Goal: Transaction & Acquisition: Book appointment/travel/reservation

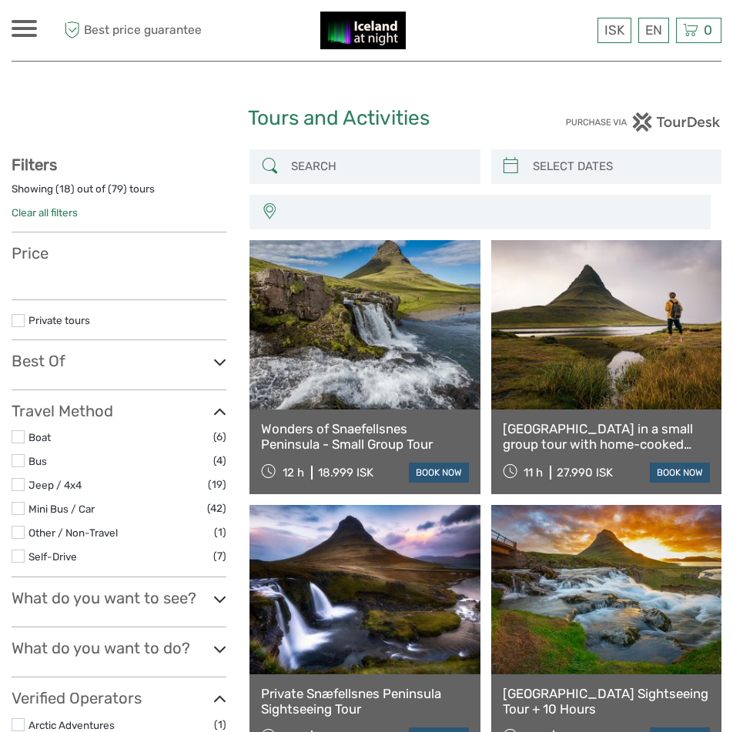
select select
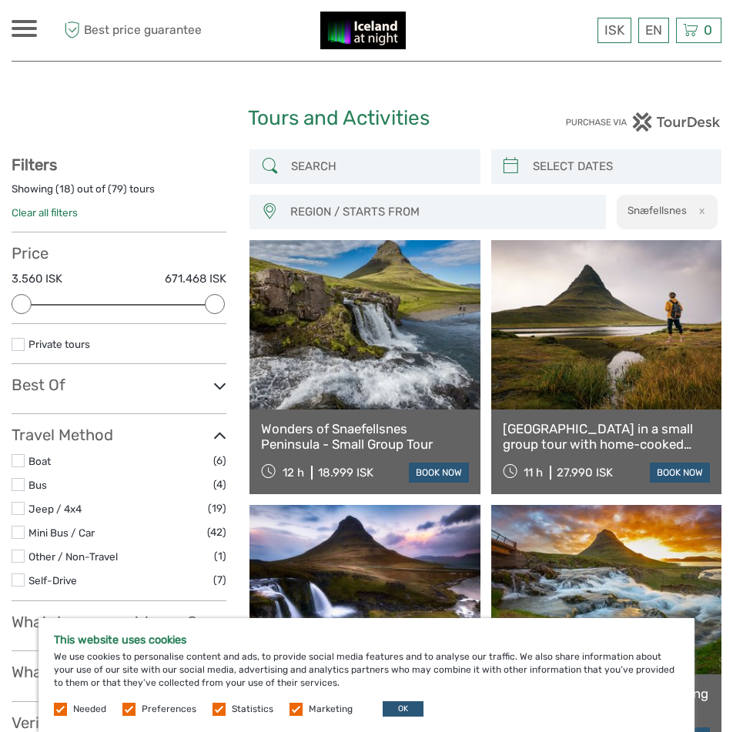
scroll to position [77, 0]
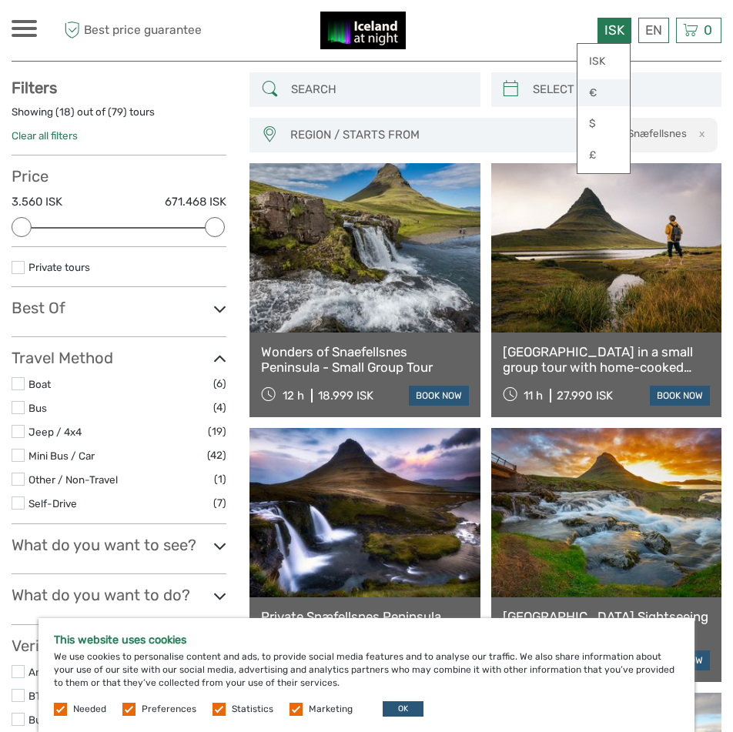
click at [610, 92] on link "€" at bounding box center [603, 93] width 52 height 28
click at [586, 89] on link "€" at bounding box center [603, 93] width 52 height 28
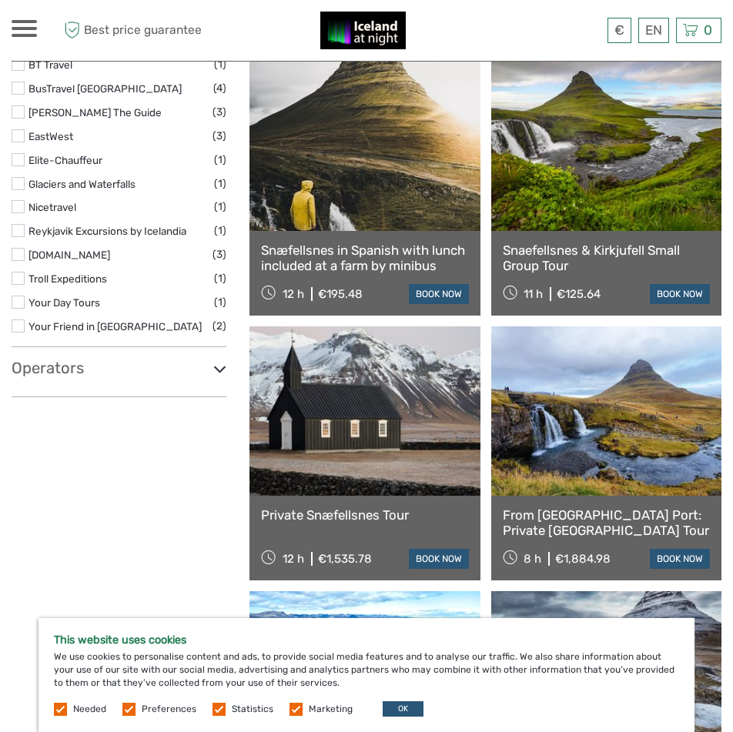
scroll to position [769, 0]
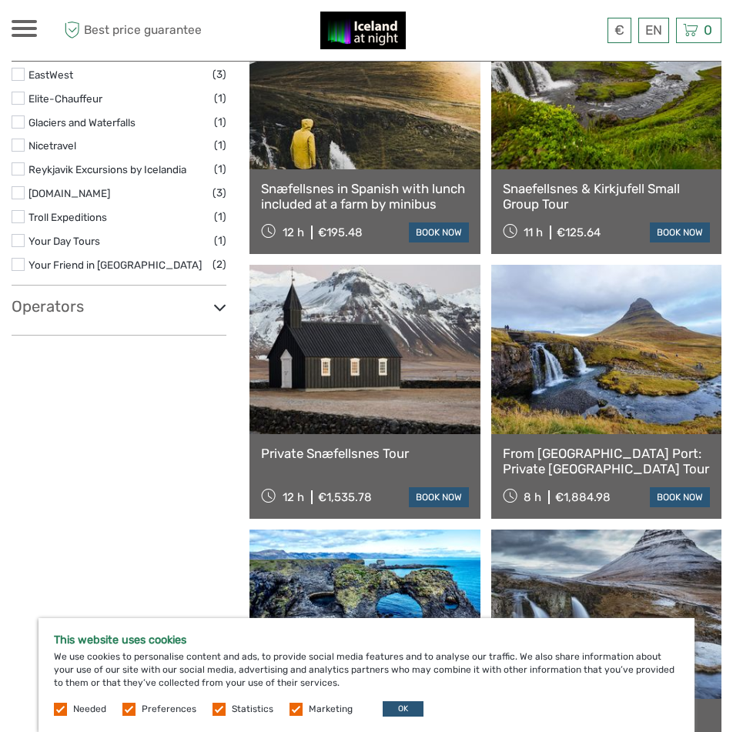
click at [60, 706] on label at bounding box center [60, 709] width 13 height 13
click at [130, 706] on label at bounding box center [128, 709] width 13 height 13
click at [0, 0] on input "checkbox" at bounding box center [0, 0] width 0 height 0
click at [61, 703] on label at bounding box center [60, 709] width 13 height 13
click at [215, 706] on label at bounding box center [218, 709] width 13 height 13
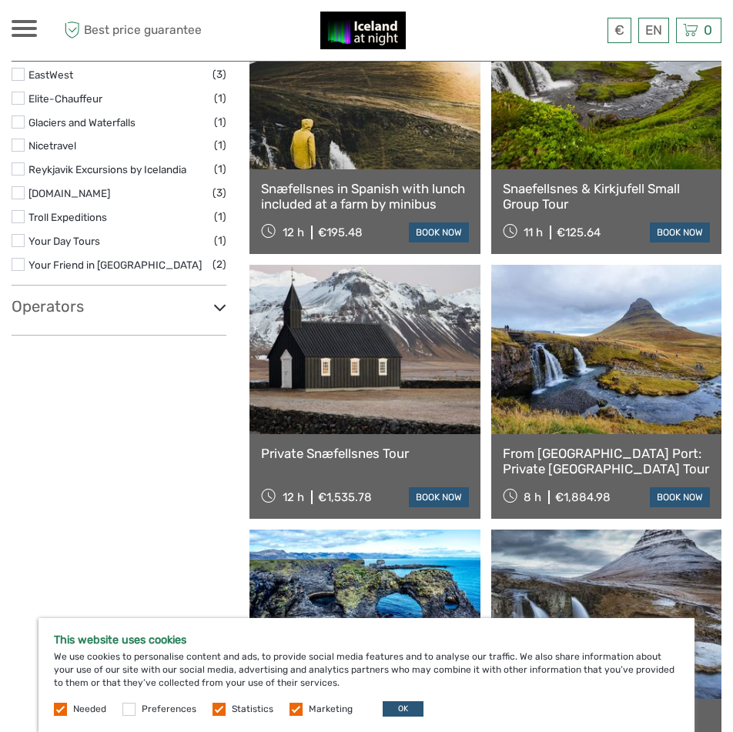
click at [0, 0] on input "checkbox" at bounding box center [0, 0] width 0 height 0
click at [292, 706] on label at bounding box center [295, 709] width 13 height 13
click at [0, 0] on input "checkbox" at bounding box center [0, 0] width 0 height 0
click at [391, 706] on button "OK" at bounding box center [402, 708] width 41 height 15
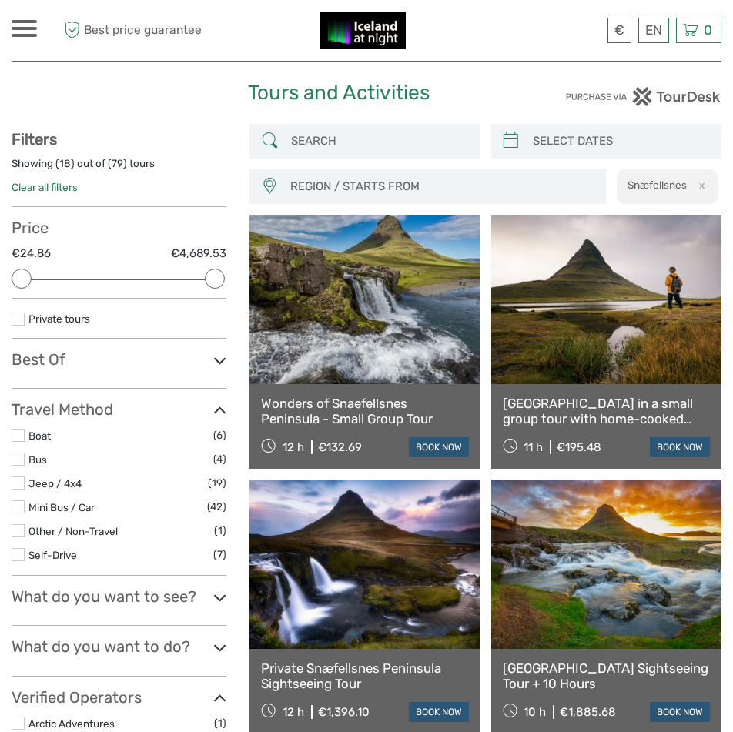
scroll to position [0, 0]
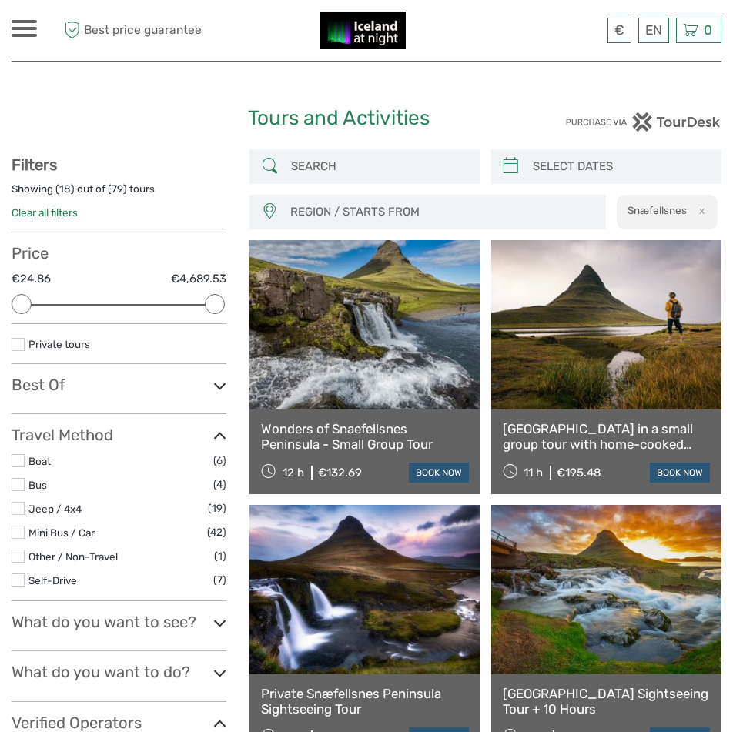
click at [509, 161] on icon at bounding box center [510, 166] width 16 height 25
type input "[DATE]"
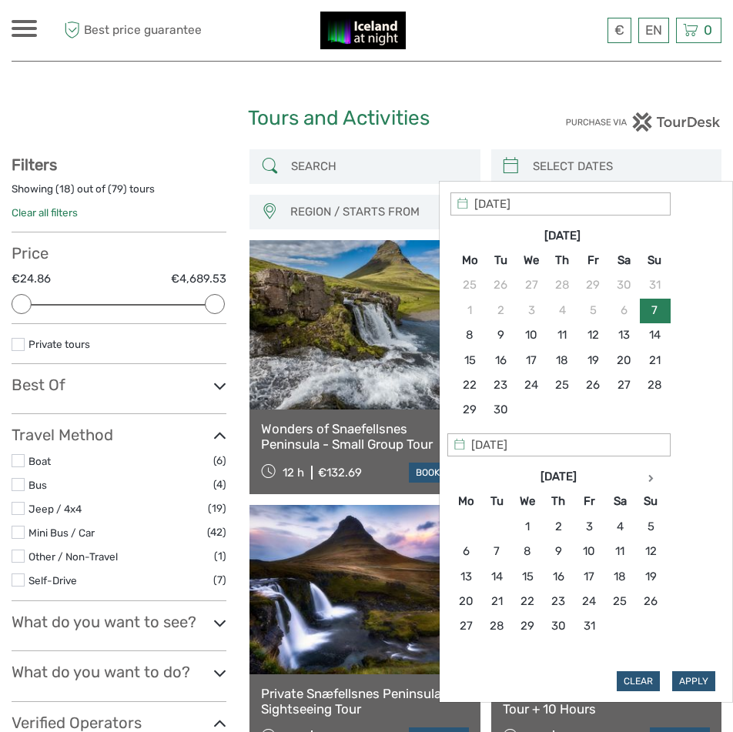
click at [461, 206] on icon at bounding box center [464, 204] width 14 height 14
click at [469, 202] on icon at bounding box center [464, 204] width 14 height 14
click at [649, 479] on icon at bounding box center [650, 478] width 5 height 8
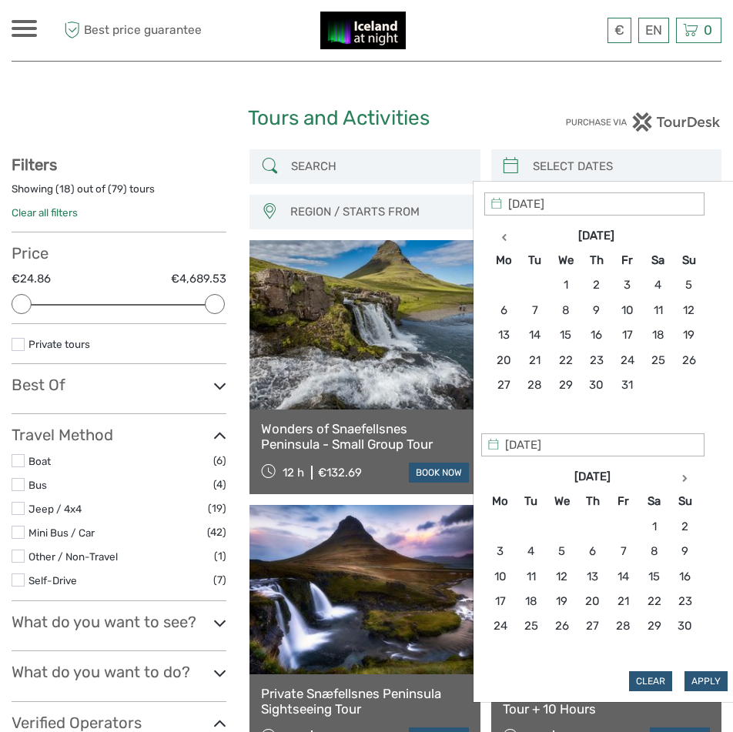
click at [649, 479] on th "[DATE]" at bounding box center [593, 476] width 154 height 25
click at [681, 479] on th at bounding box center [684, 476] width 31 height 25
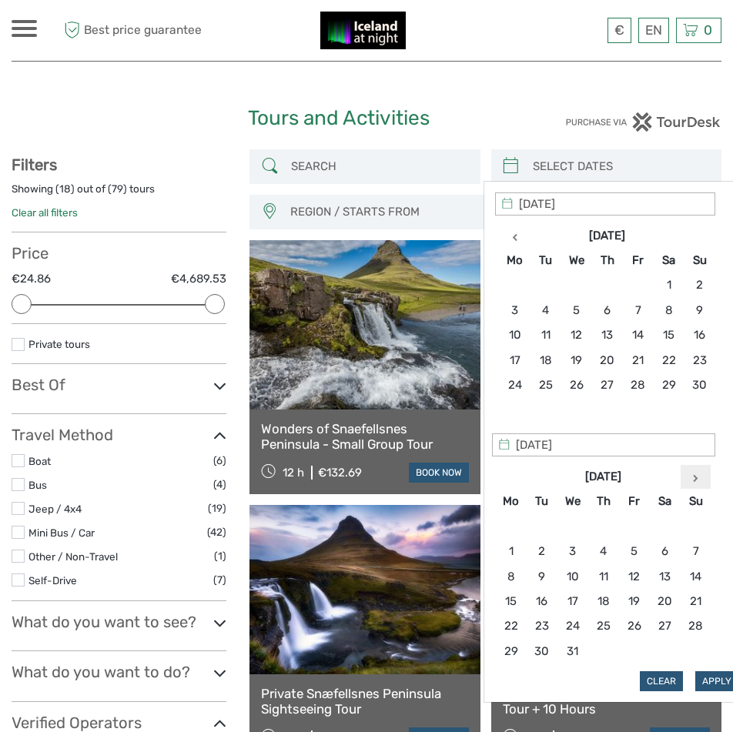
click at [691, 476] on th at bounding box center [695, 476] width 31 height 25
click at [700, 479] on th at bounding box center [695, 476] width 31 height 25
click at [699, 479] on th at bounding box center [695, 476] width 31 height 25
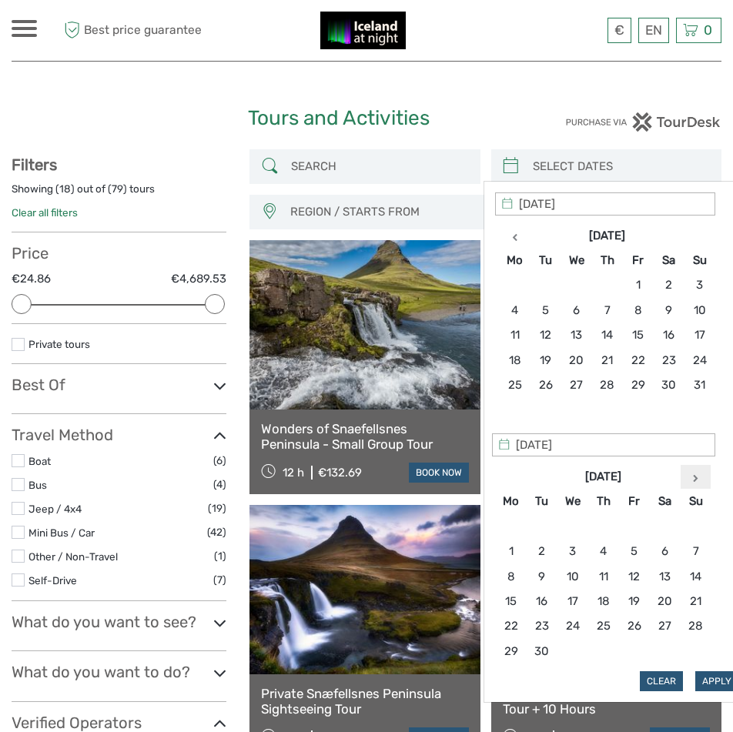
click at [699, 479] on th at bounding box center [695, 476] width 31 height 25
click at [696, 481] on icon at bounding box center [695, 478] width 5 height 8
type input "[DATE]"
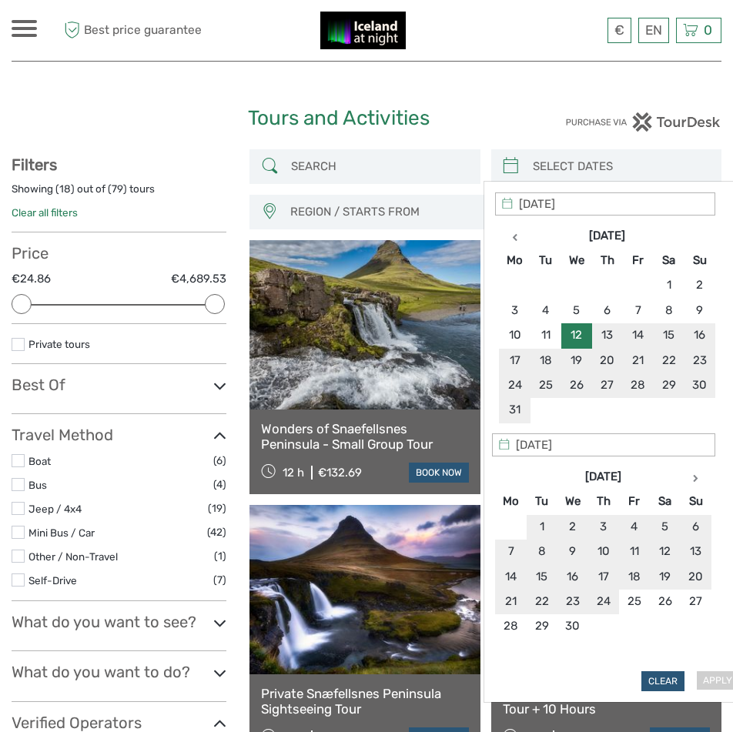
type input "[DATE]"
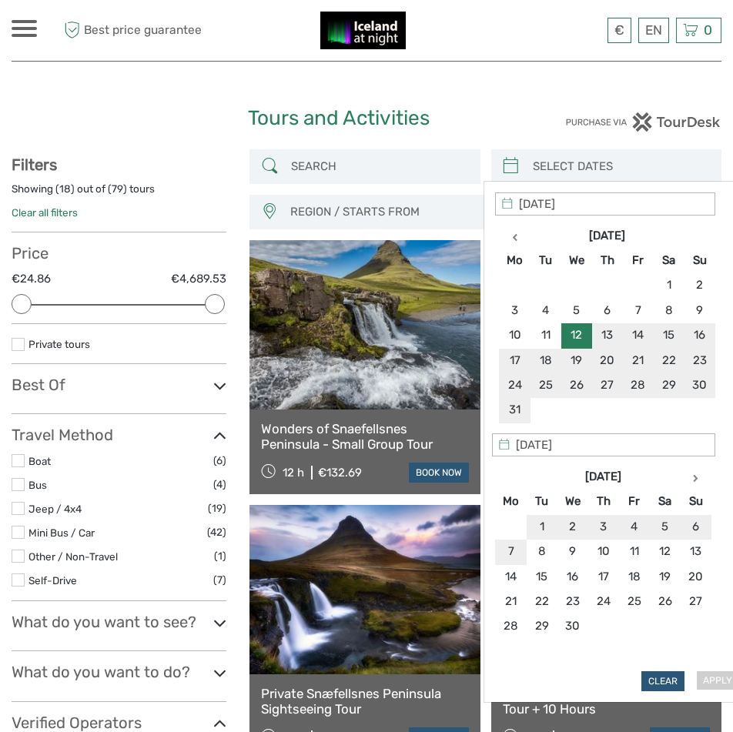
click at [510, 113] on div at bounding box center [603, 121] width 236 height 19
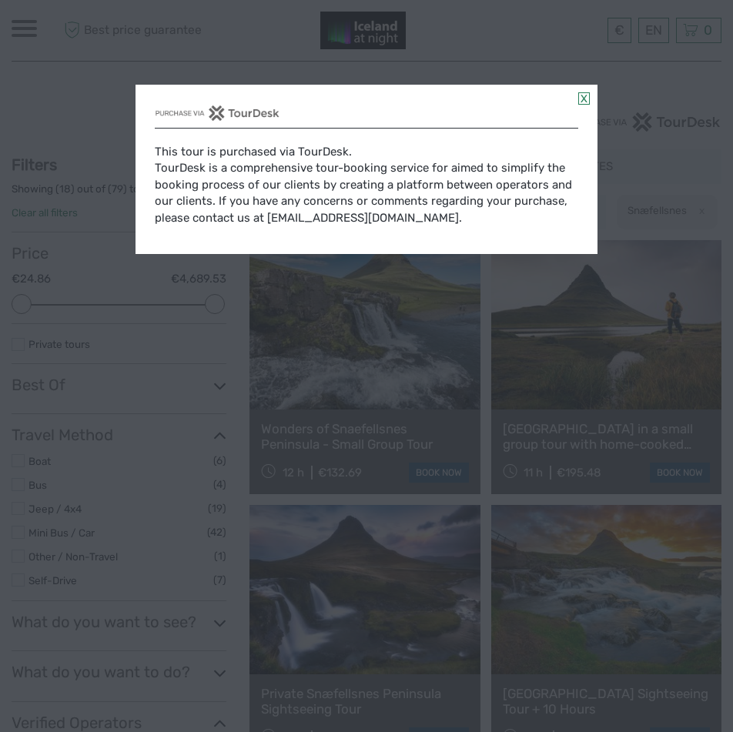
click at [589, 102] on div "This tour is purchased via TourDesk. TourDesk is a comprehensive tour-booking s…" at bounding box center [366, 169] width 462 height 169
click at [579, 98] on link at bounding box center [584, 98] width 12 height 12
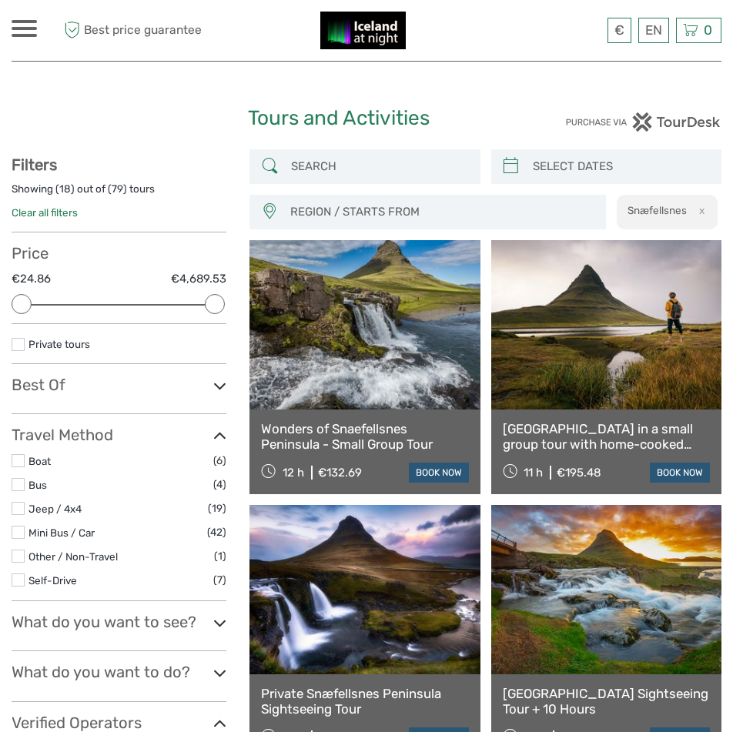
type input "[DATE]"
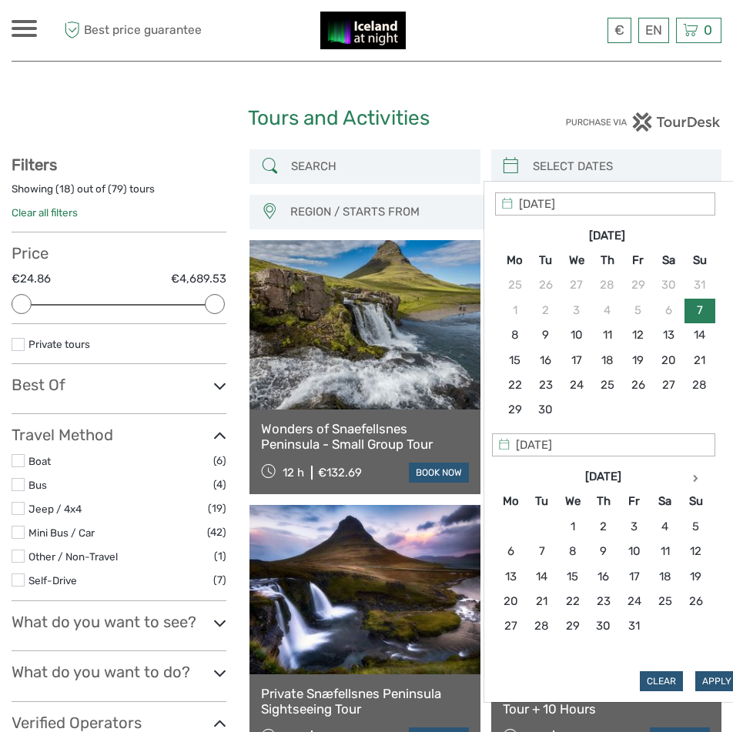
click at [565, 155] on input "search" at bounding box center [619, 166] width 187 height 27
click at [694, 474] on icon at bounding box center [695, 478] width 5 height 8
click at [693, 474] on icon at bounding box center [695, 478] width 5 height 8
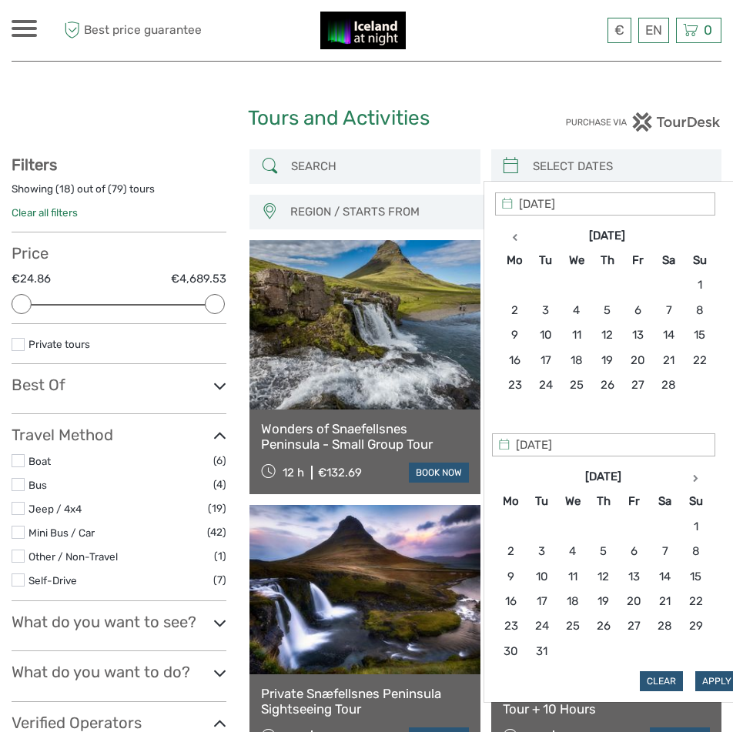
click at [693, 474] on icon at bounding box center [695, 478] width 5 height 8
click at [692, 473] on th at bounding box center [695, 476] width 31 height 25
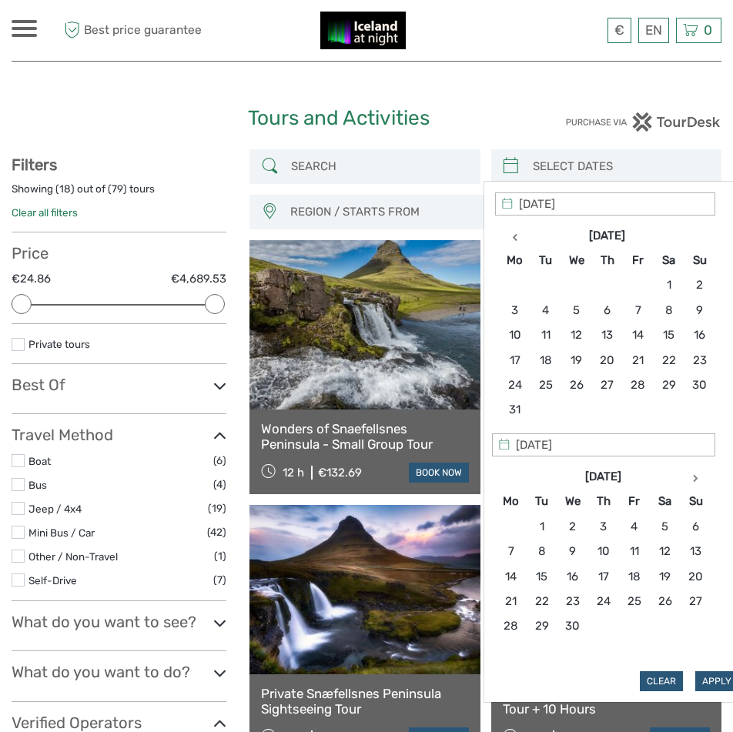
click at [692, 473] on th at bounding box center [695, 476] width 31 height 25
click at [697, 470] on th at bounding box center [695, 476] width 31 height 25
click at [696, 470] on th at bounding box center [695, 476] width 31 height 25
click at [515, 230] on th at bounding box center [514, 235] width 31 height 25
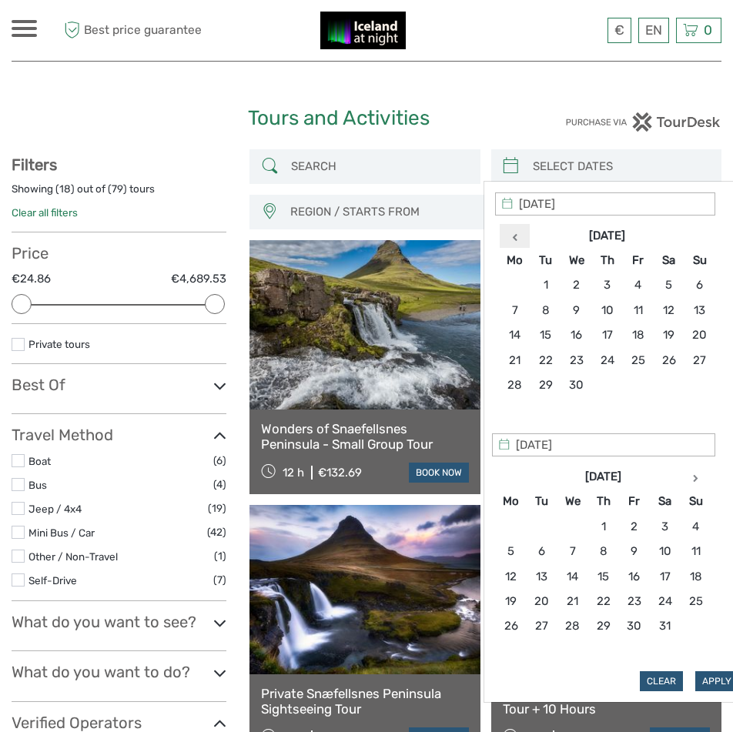
click at [516, 240] on icon at bounding box center [514, 237] width 5 height 8
type input "[DATE]"
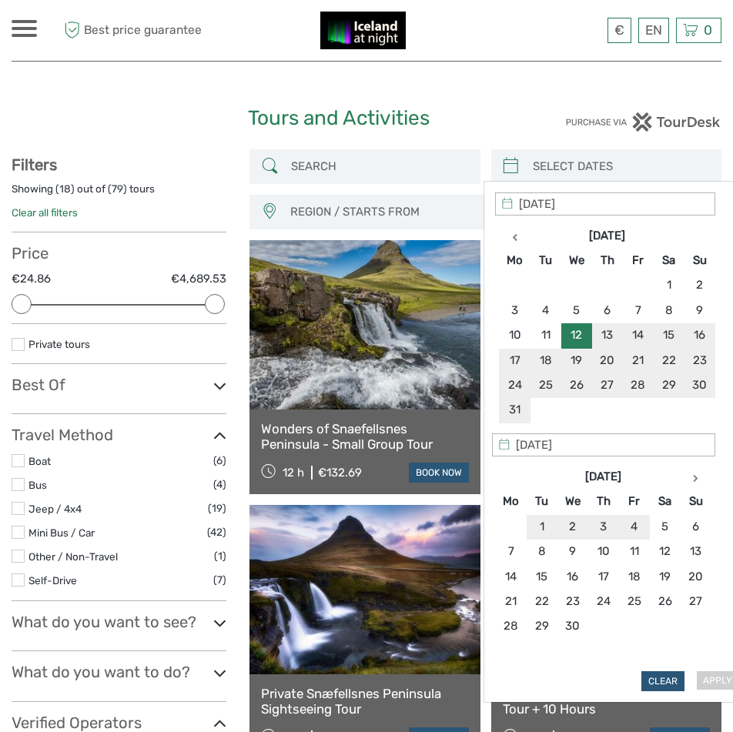
type input "[DATE]"
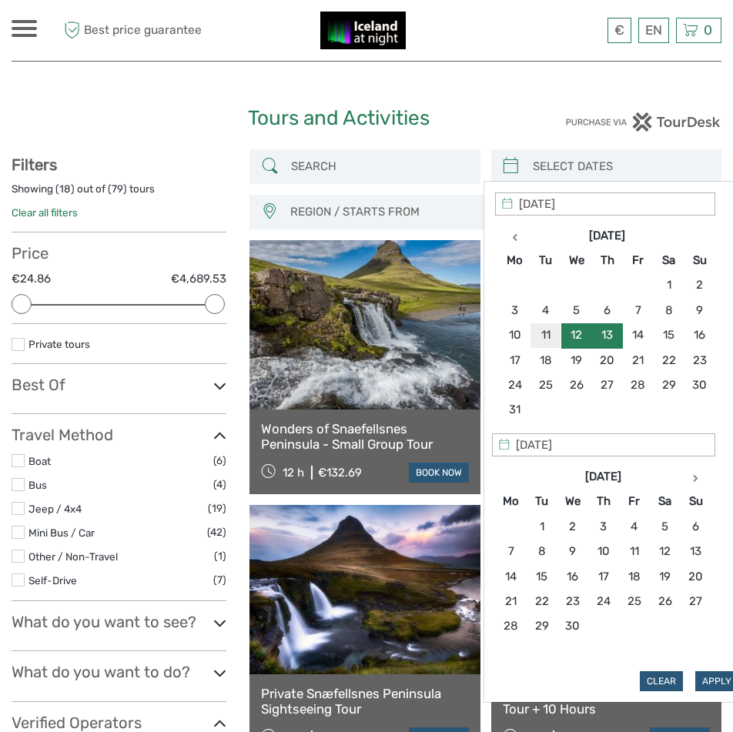
type input "[DATE]"
click at [708, 675] on button "Apply" at bounding box center [716, 681] width 43 height 20
type input "[DATE] - [DATE]"
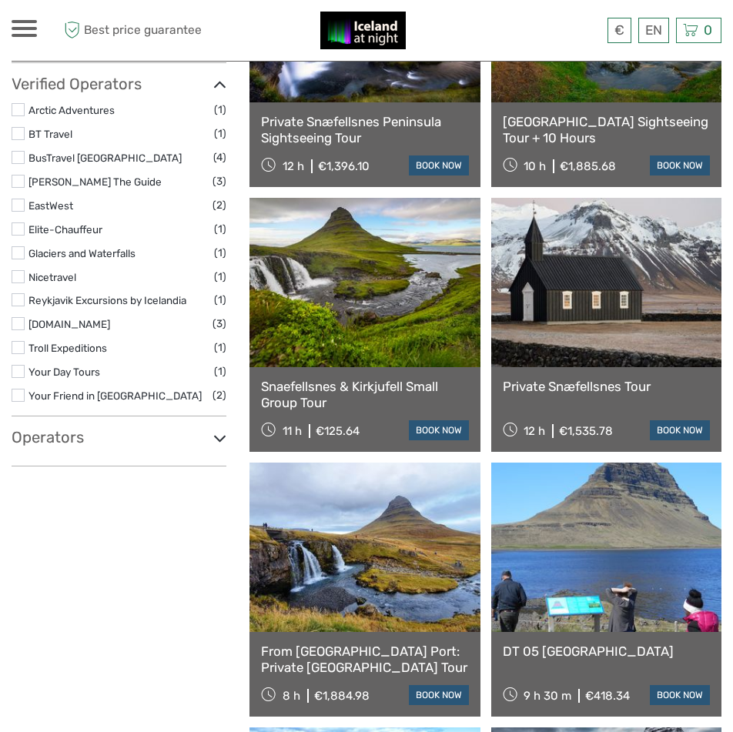
scroll to position [616, 0]
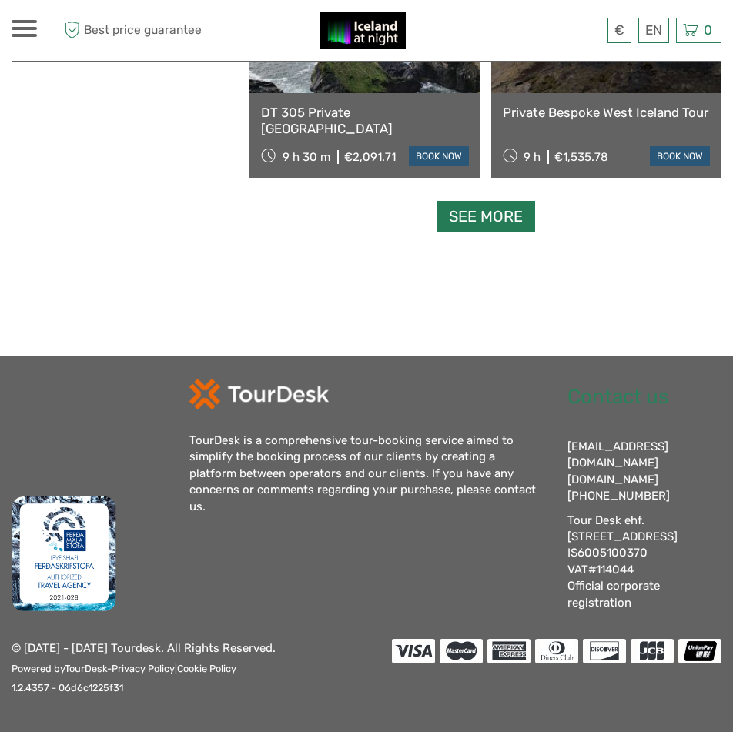
click at [515, 215] on link "See more" at bounding box center [485, 217] width 98 height 32
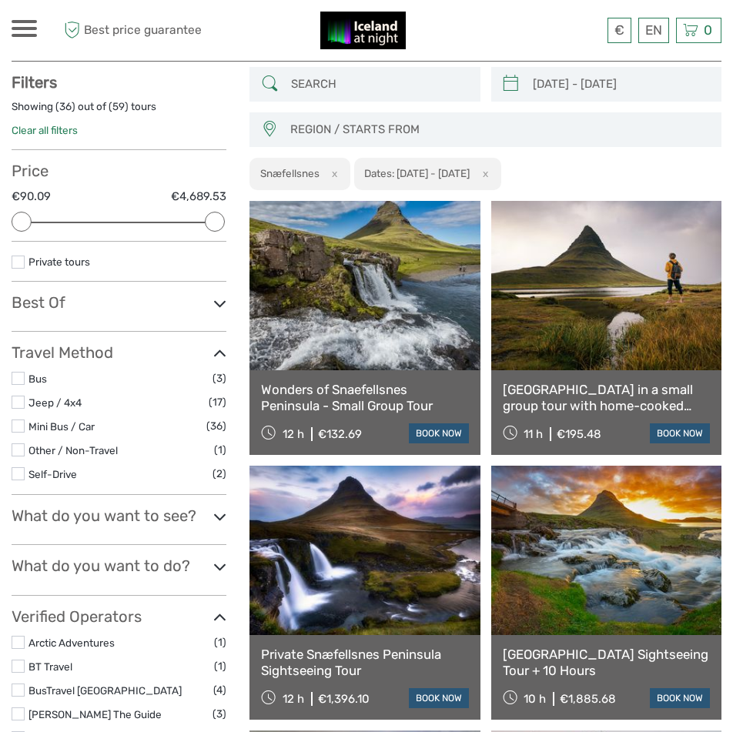
scroll to position [0, 0]
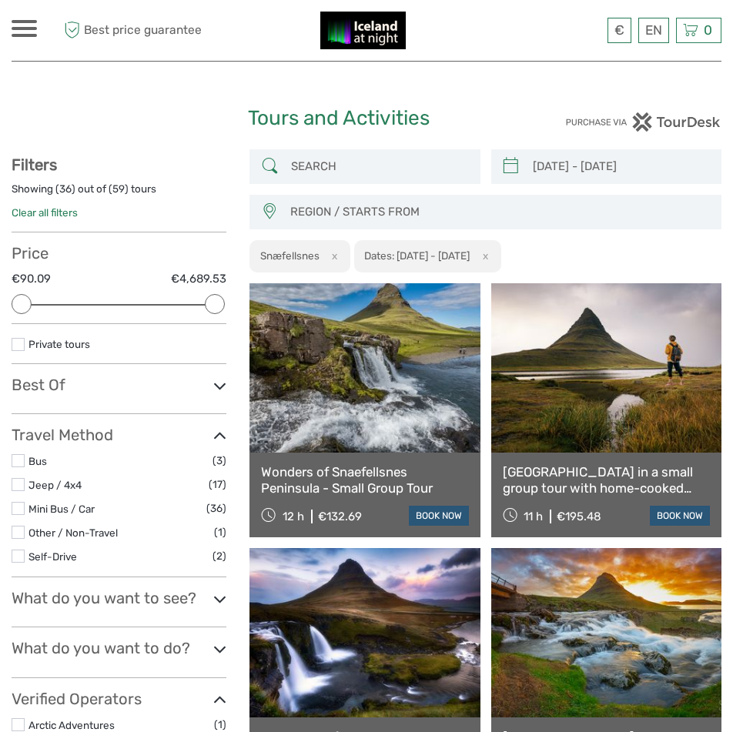
click at [342, 165] on input "search" at bounding box center [378, 166] width 187 height 27
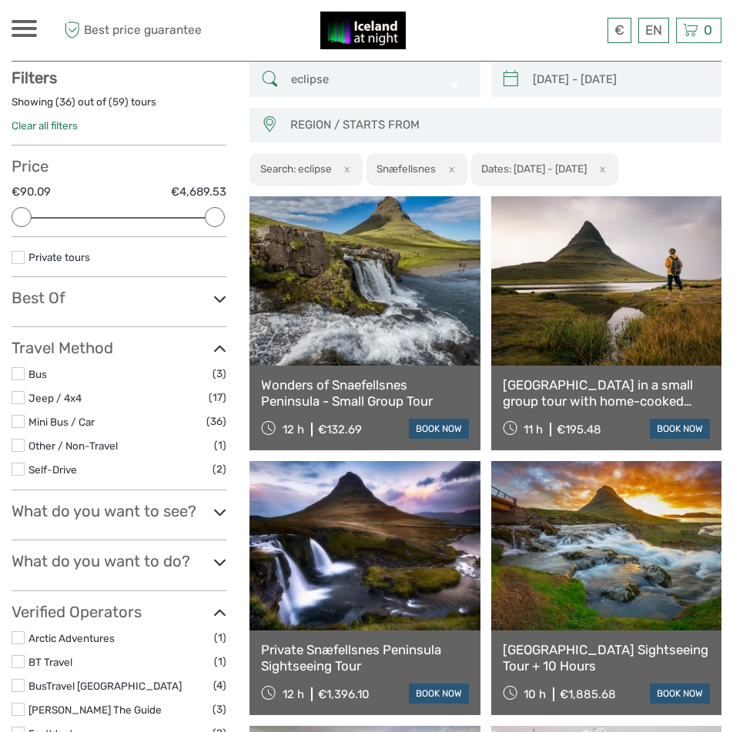
scroll to position [88, 0]
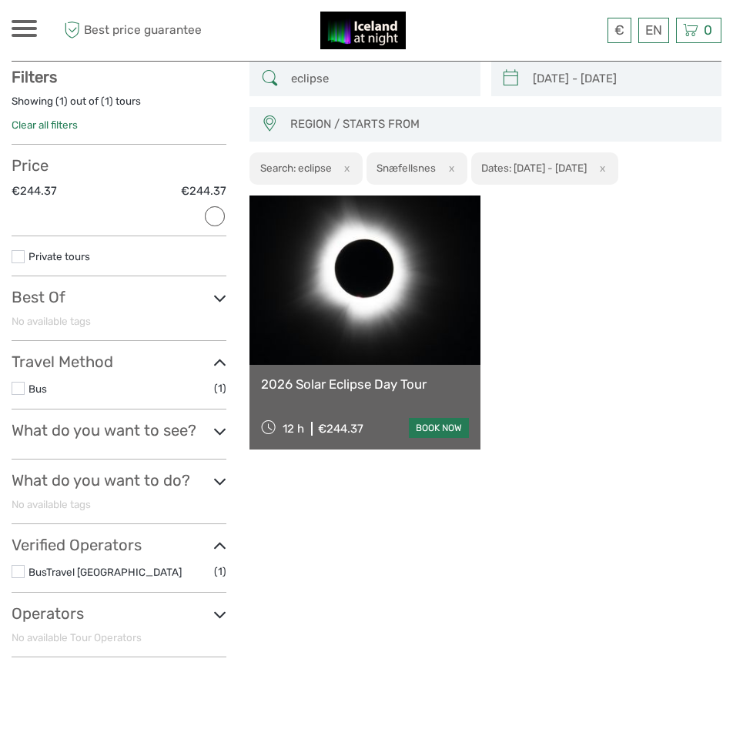
type input "eclipse"
click at [442, 429] on link "book now" at bounding box center [439, 428] width 60 height 20
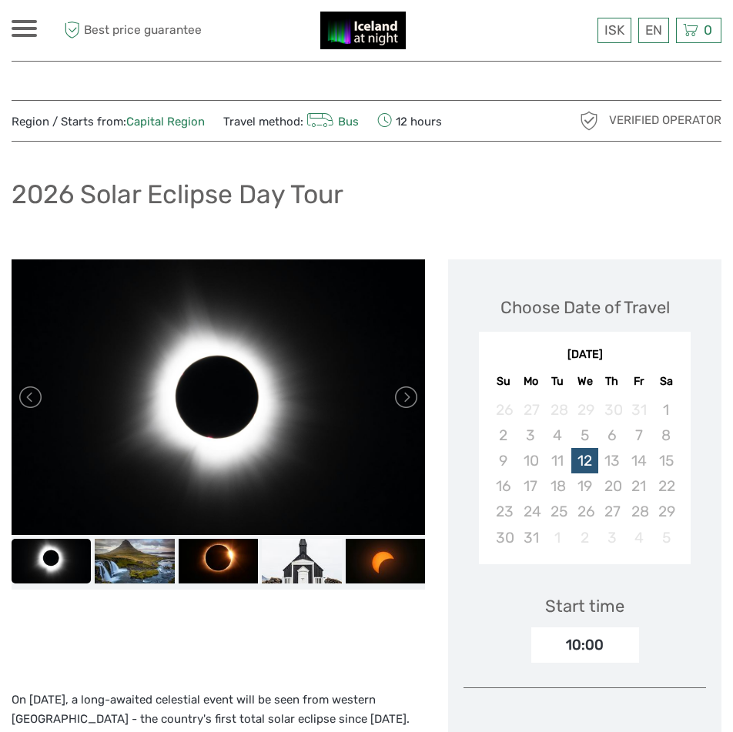
scroll to position [77, 0]
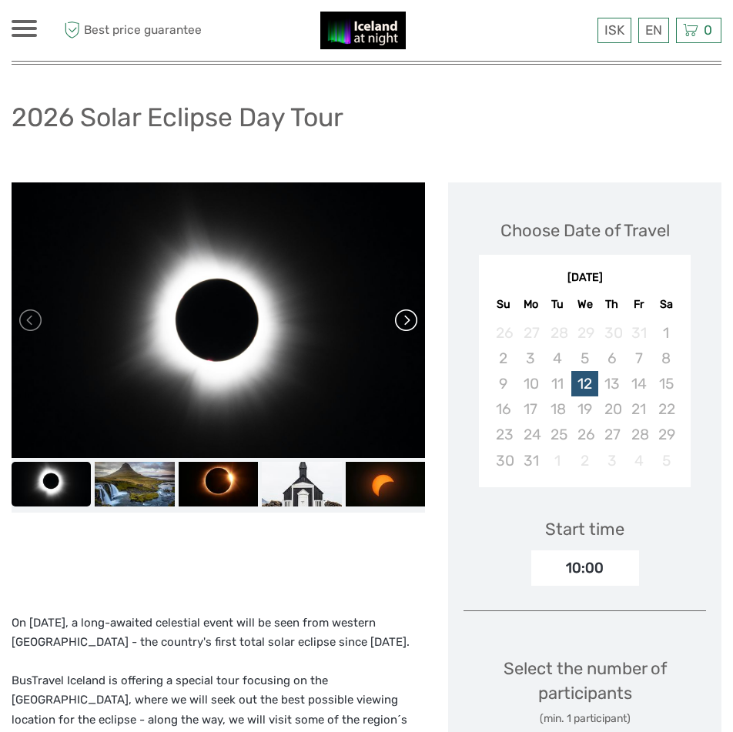
click at [407, 319] on link at bounding box center [404, 320] width 25 height 25
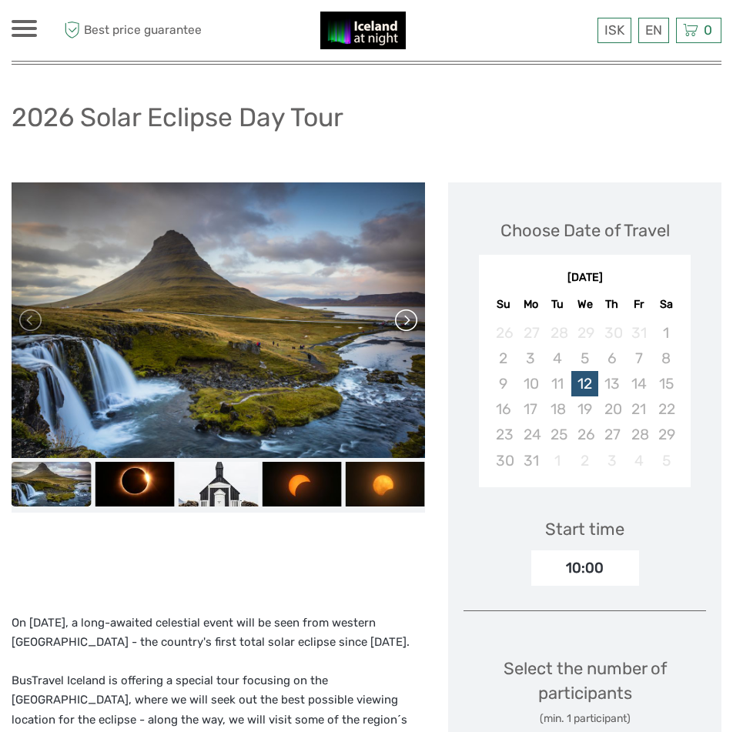
click at [407, 319] on link at bounding box center [404, 320] width 25 height 25
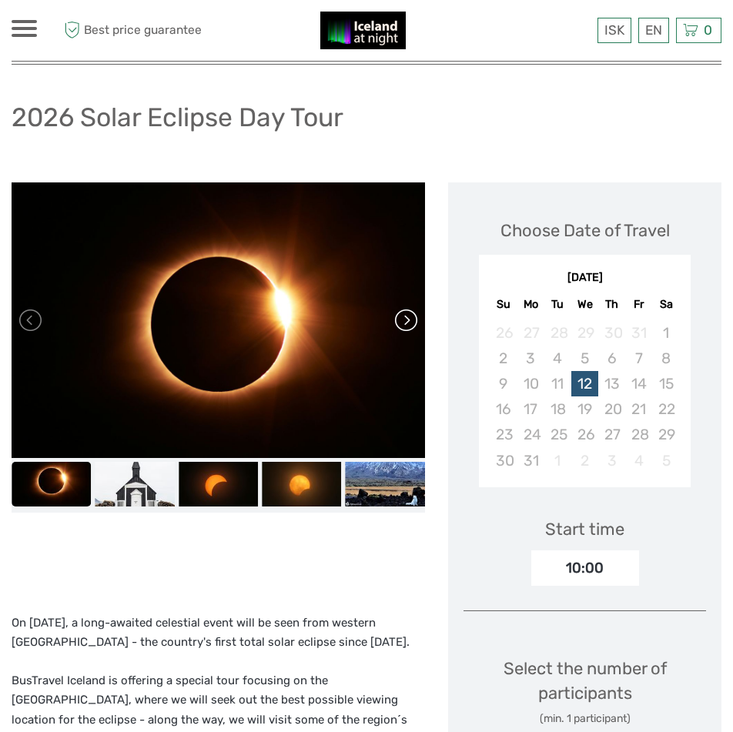
click at [407, 319] on link at bounding box center [404, 320] width 25 height 25
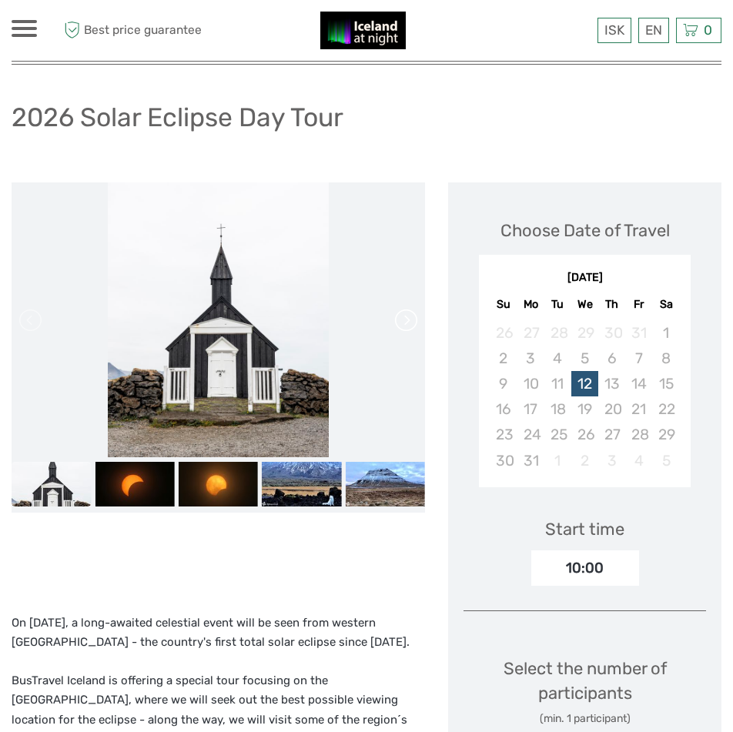
click at [407, 319] on link at bounding box center [404, 320] width 25 height 25
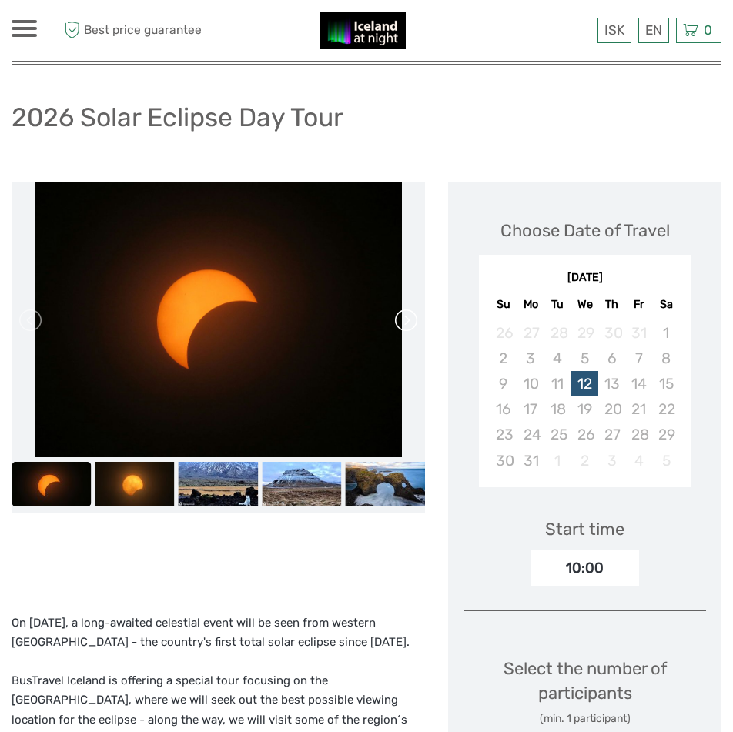
click at [407, 319] on link at bounding box center [404, 320] width 25 height 25
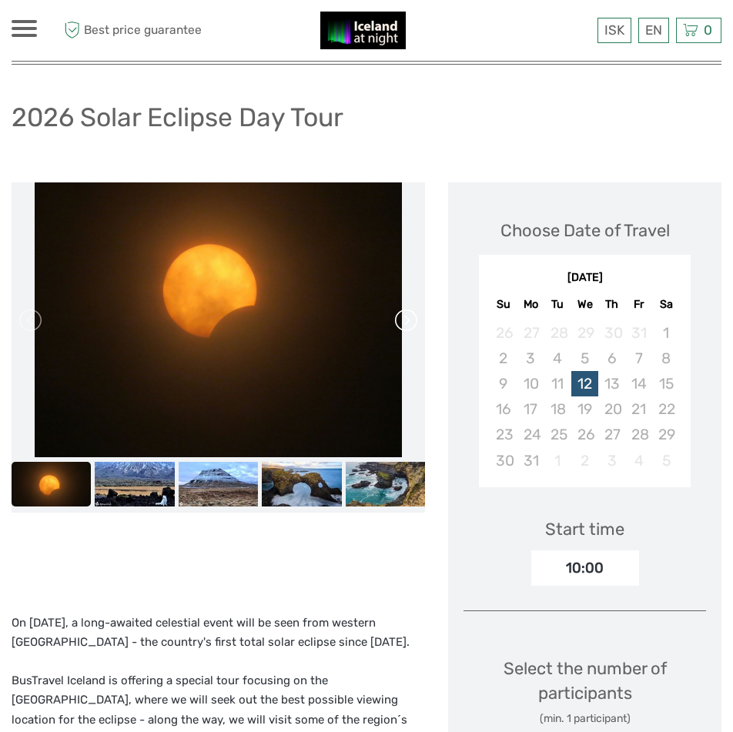
click at [407, 319] on link at bounding box center [404, 320] width 25 height 25
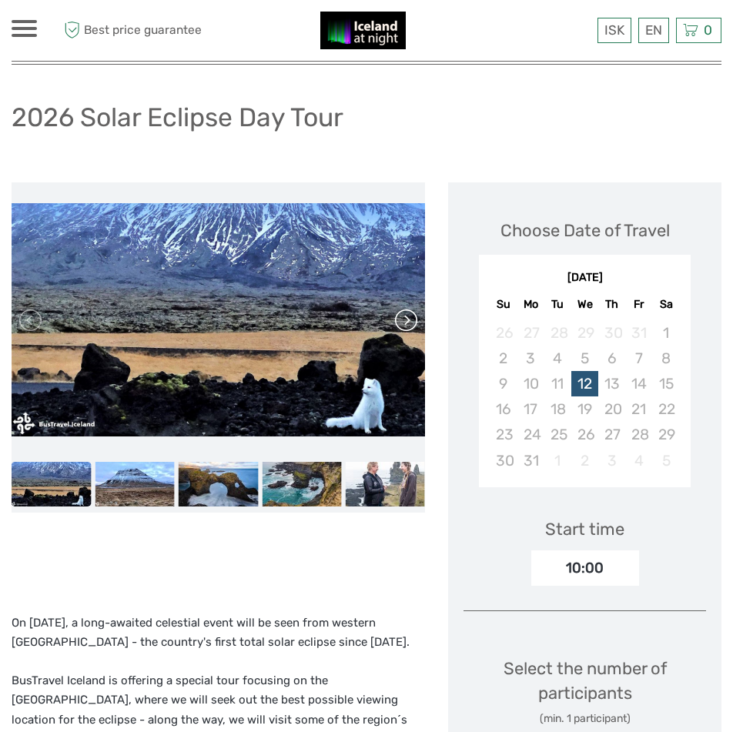
click at [407, 319] on link at bounding box center [404, 320] width 25 height 25
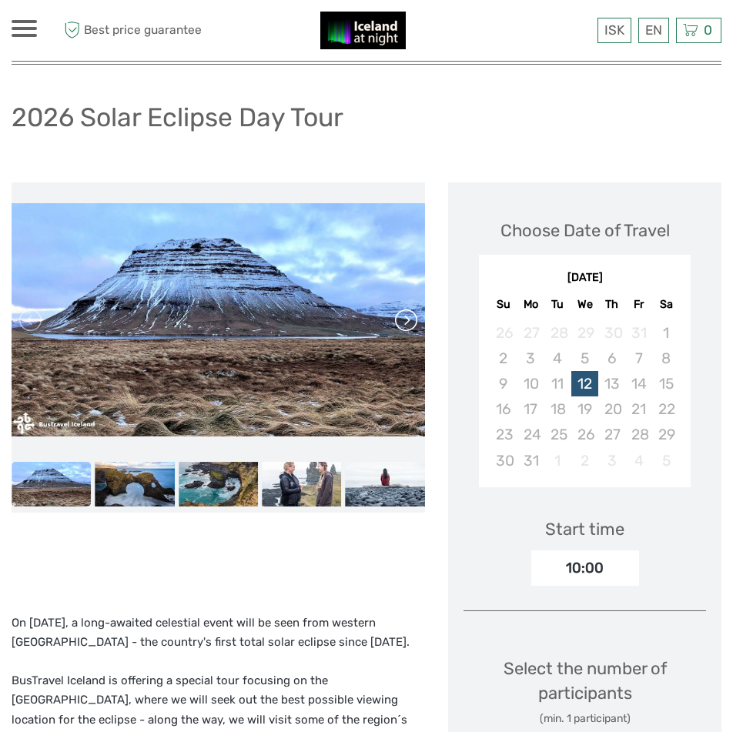
click at [407, 319] on link at bounding box center [404, 320] width 25 height 25
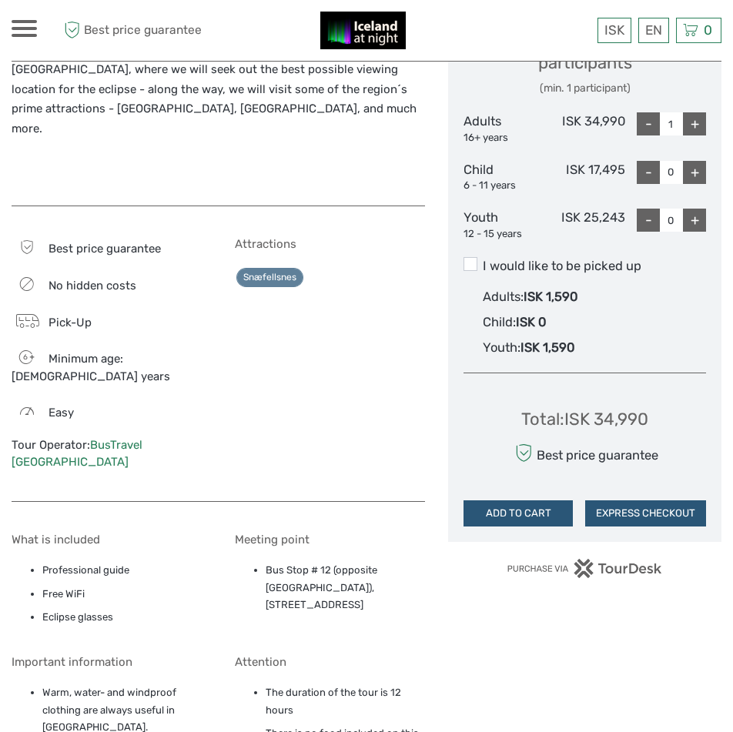
scroll to position [693, 0]
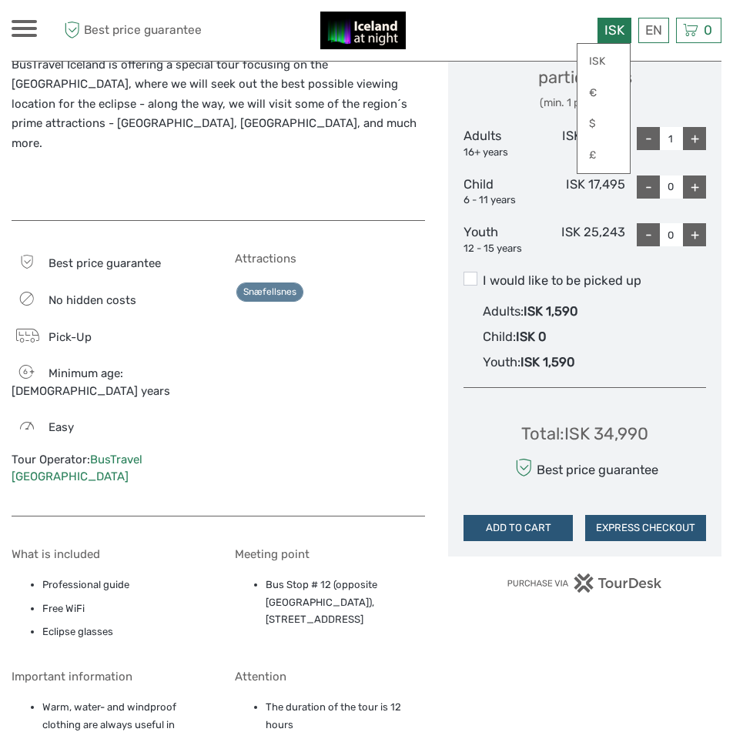
click at [609, 23] on span "ISK" at bounding box center [614, 29] width 20 height 15
click at [594, 88] on link "€" at bounding box center [603, 93] width 52 height 28
click at [556, 45] on div "Best price guarantee € ISK € $ £ EN English Español Deutsch 0 Items Total 0 ISK…" at bounding box center [634, 31] width 173 height 38
click at [601, 89] on link "€" at bounding box center [603, 93] width 52 height 28
click at [527, 33] on div at bounding box center [375, 31] width 347 height 38
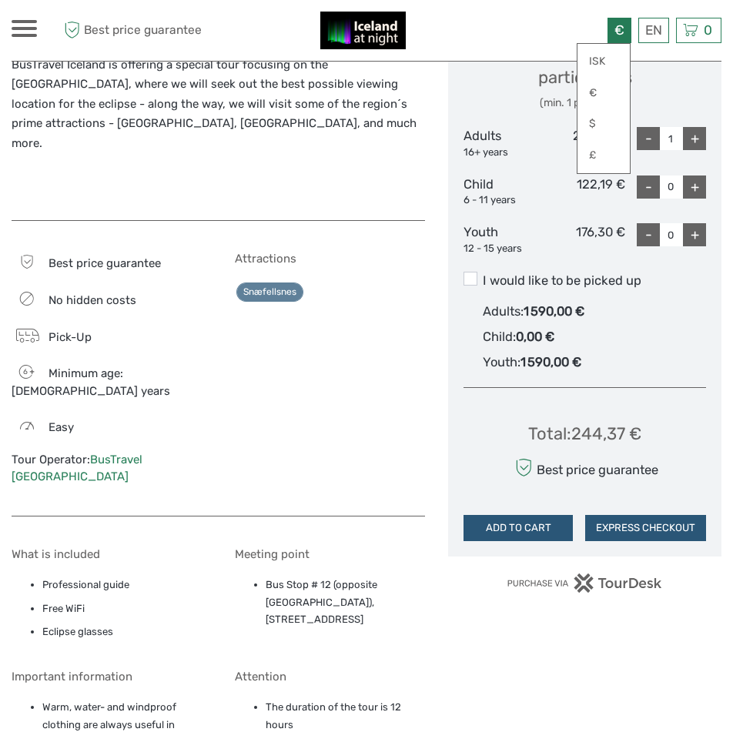
click at [527, 33] on div at bounding box center [375, 31] width 347 height 38
click at [693, 82] on div "Select the number of participants (min. 1 participant)" at bounding box center [584, 76] width 242 height 70
click at [674, 82] on div "Select the number of participants (min. 1 participant)" at bounding box center [584, 76] width 242 height 70
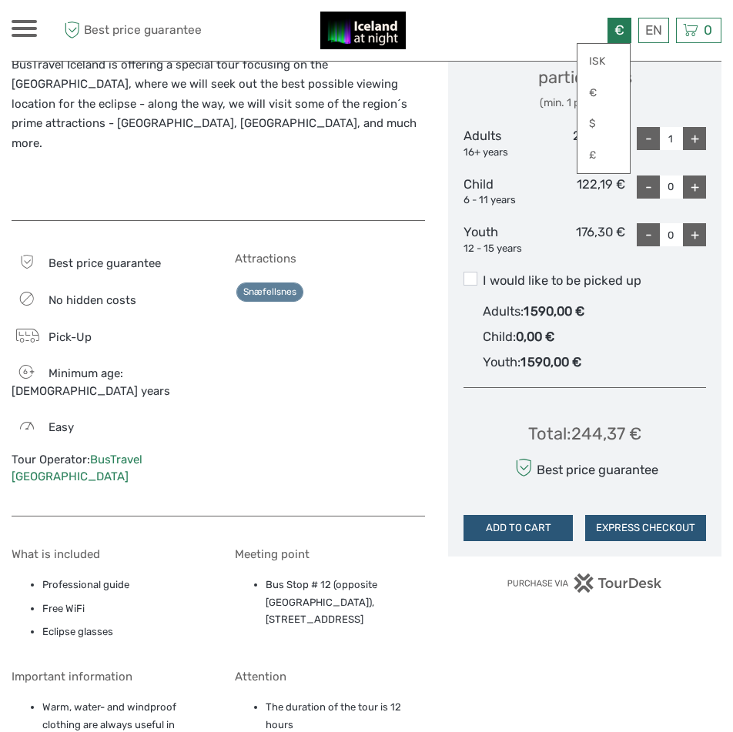
click at [494, 86] on div "Select the number of participants (min. 1 participant)" at bounding box center [584, 76] width 242 height 70
click at [595, 60] on link "ISK" at bounding box center [603, 62] width 52 height 28
click at [592, 88] on link "€" at bounding box center [603, 93] width 52 height 28
click at [436, 36] on div at bounding box center [375, 31] width 347 height 38
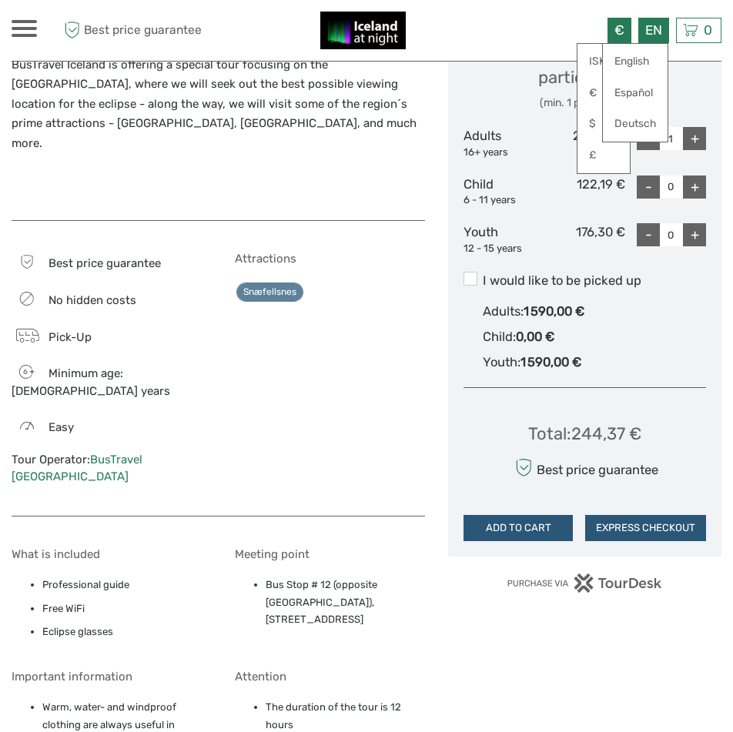
click at [649, 23] on div "EN English Español Deutsch" at bounding box center [653, 30] width 31 height 25
click at [639, 58] on link "English" at bounding box center [635, 62] width 65 height 28
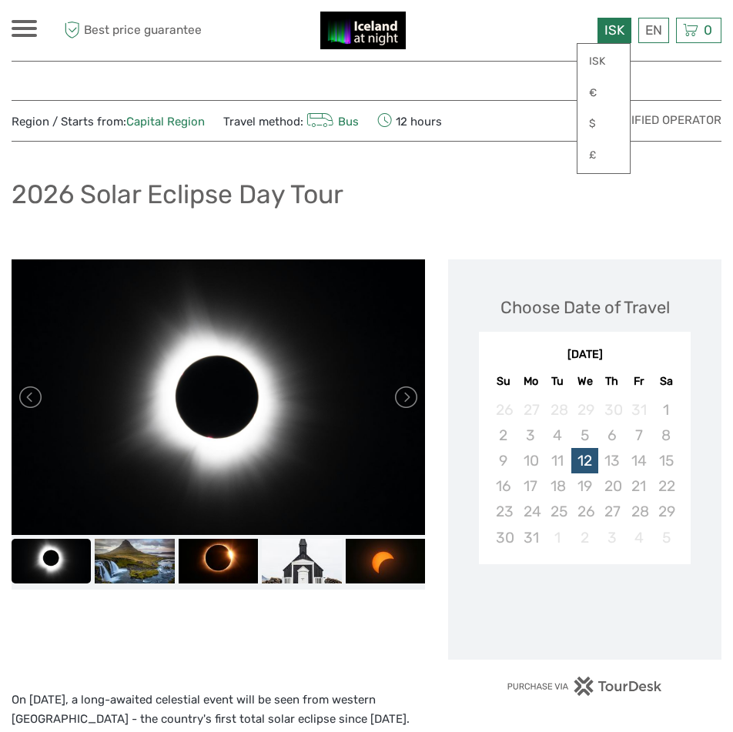
click at [609, 30] on span "ISK" at bounding box center [614, 29] width 20 height 15
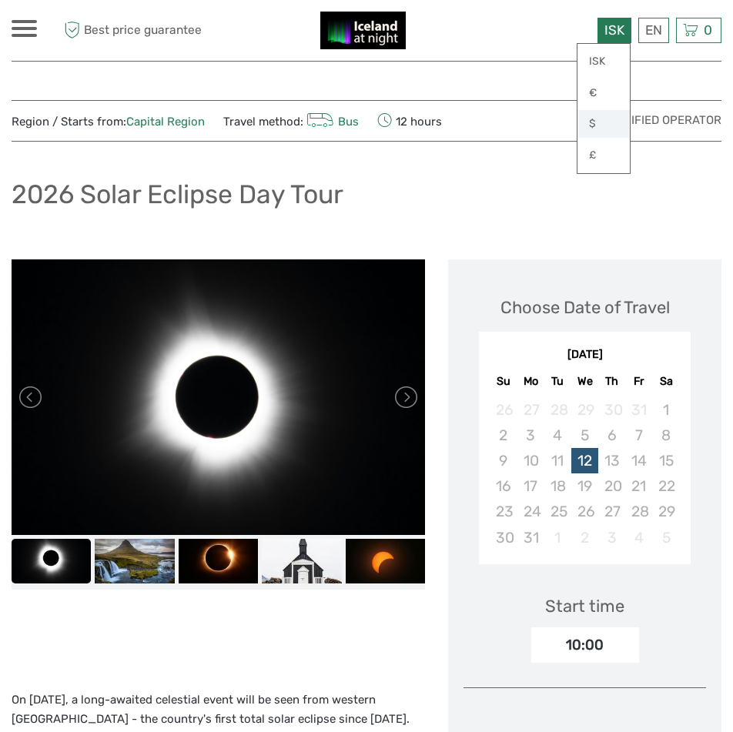
click at [591, 116] on link "$" at bounding box center [603, 124] width 52 height 28
click at [591, 91] on link "€" at bounding box center [603, 93] width 52 height 28
click at [592, 111] on link "$" at bounding box center [603, 124] width 52 height 28
click at [517, 24] on div at bounding box center [375, 31] width 347 height 38
click at [517, 23] on div at bounding box center [375, 31] width 347 height 38
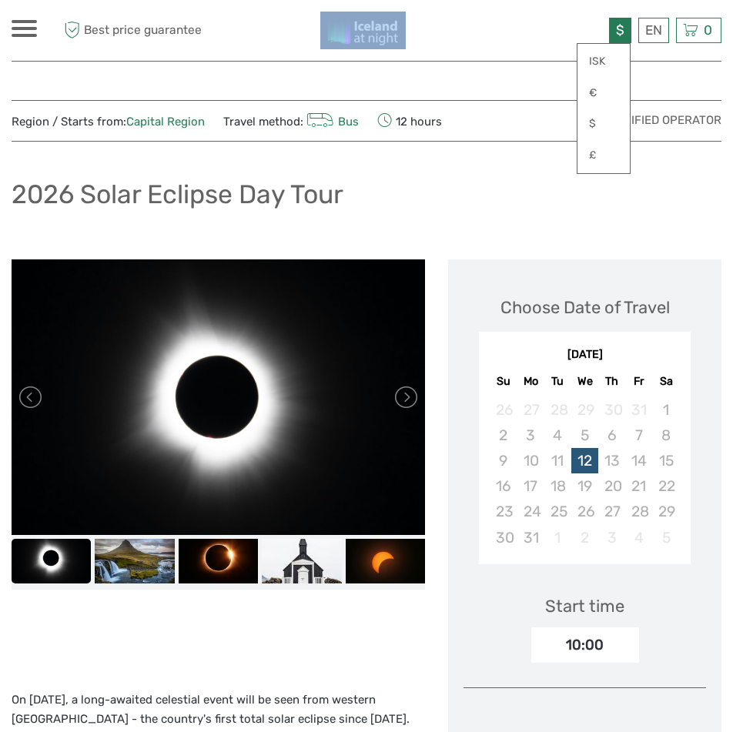
click at [517, 23] on div at bounding box center [375, 31] width 347 height 38
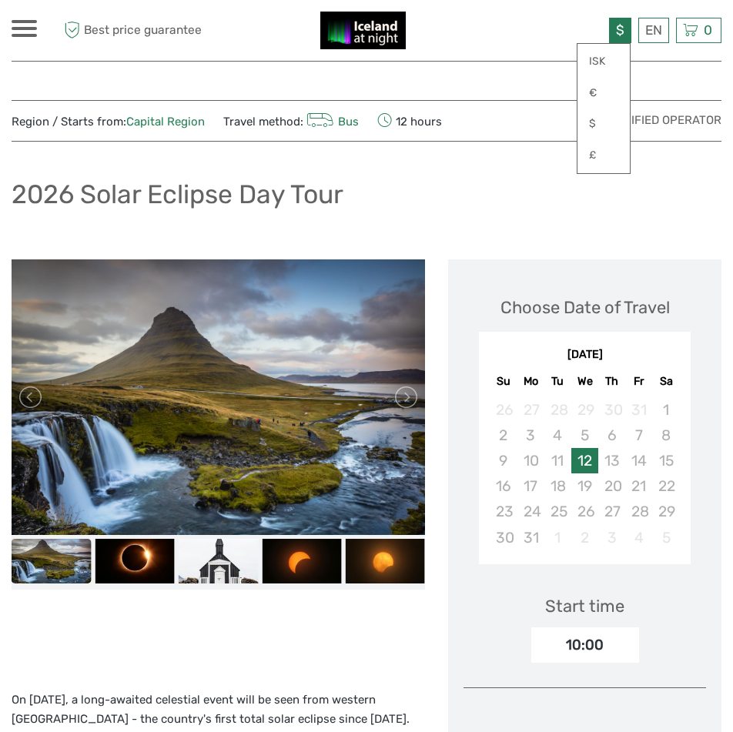
click at [585, 462] on div "12" at bounding box center [584, 460] width 27 height 25
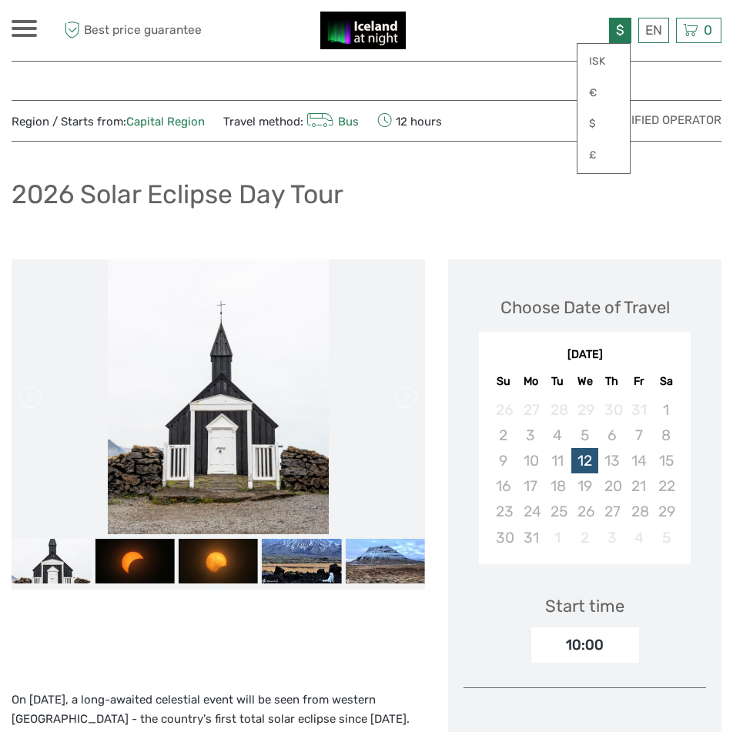
click at [418, 172] on div "2026 Solar Eclipse Day Tour" at bounding box center [366, 200] width 709 height 56
click at [240, 122] on span "Travel method: Bus" at bounding box center [290, 121] width 135 height 22
click at [66, 115] on span "Region / Starts from: Capital Region" at bounding box center [108, 122] width 193 height 16
click at [590, 85] on link "€" at bounding box center [603, 93] width 52 height 28
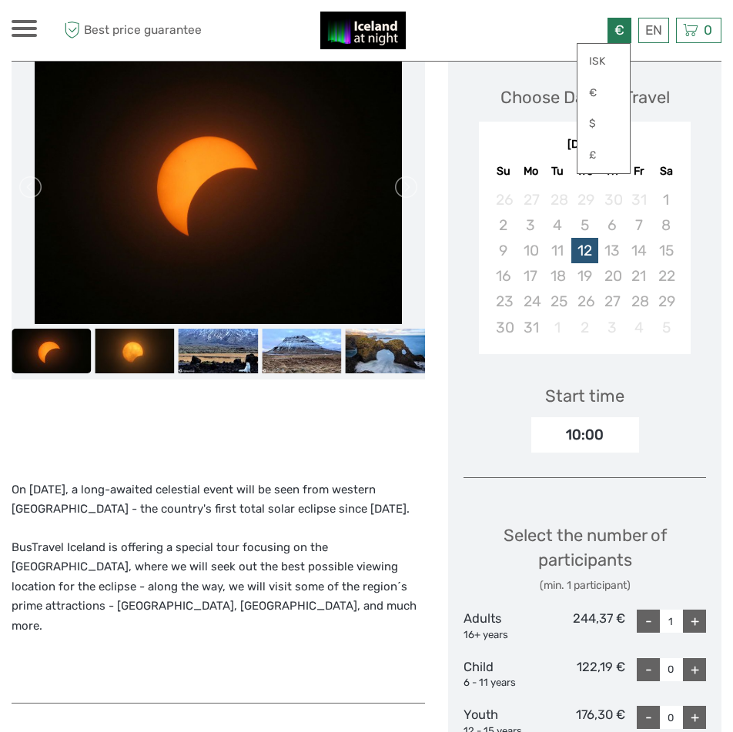
scroll to position [154, 0]
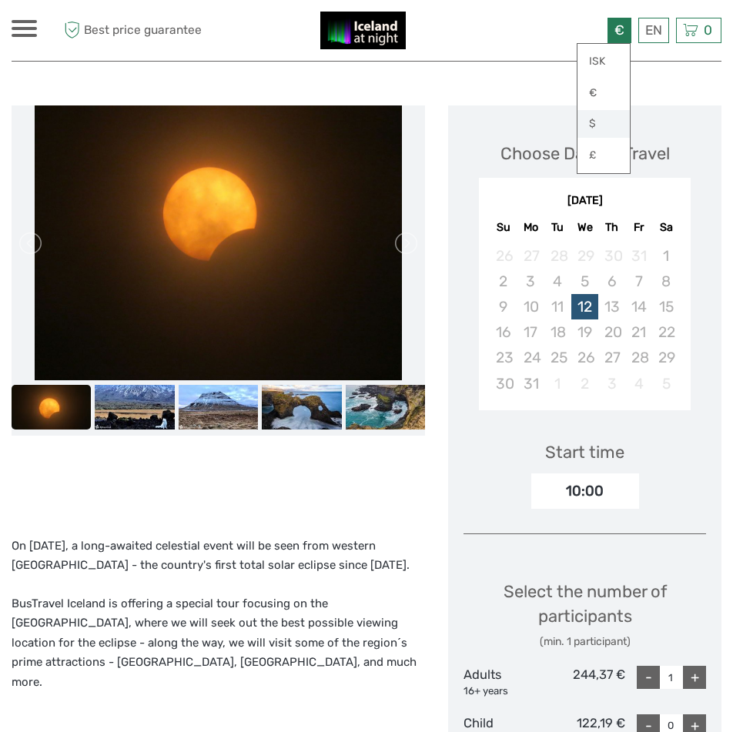
click at [586, 119] on link "$" at bounding box center [603, 124] width 52 height 28
click at [599, 90] on link "€" at bounding box center [603, 93] width 52 height 28
click at [594, 119] on link "$" at bounding box center [603, 124] width 52 height 28
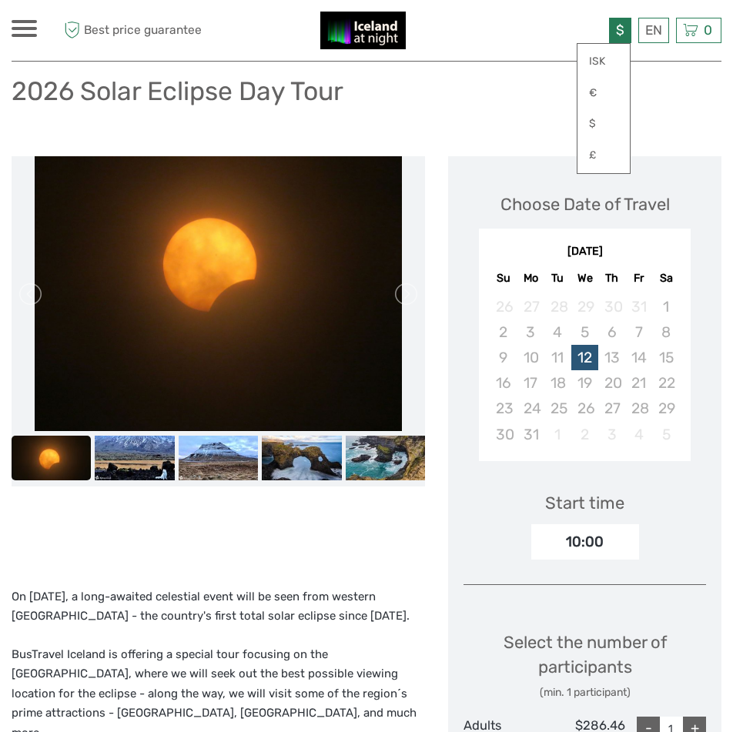
scroll to position [0, 0]
